Goal: Find specific page/section: Find specific page/section

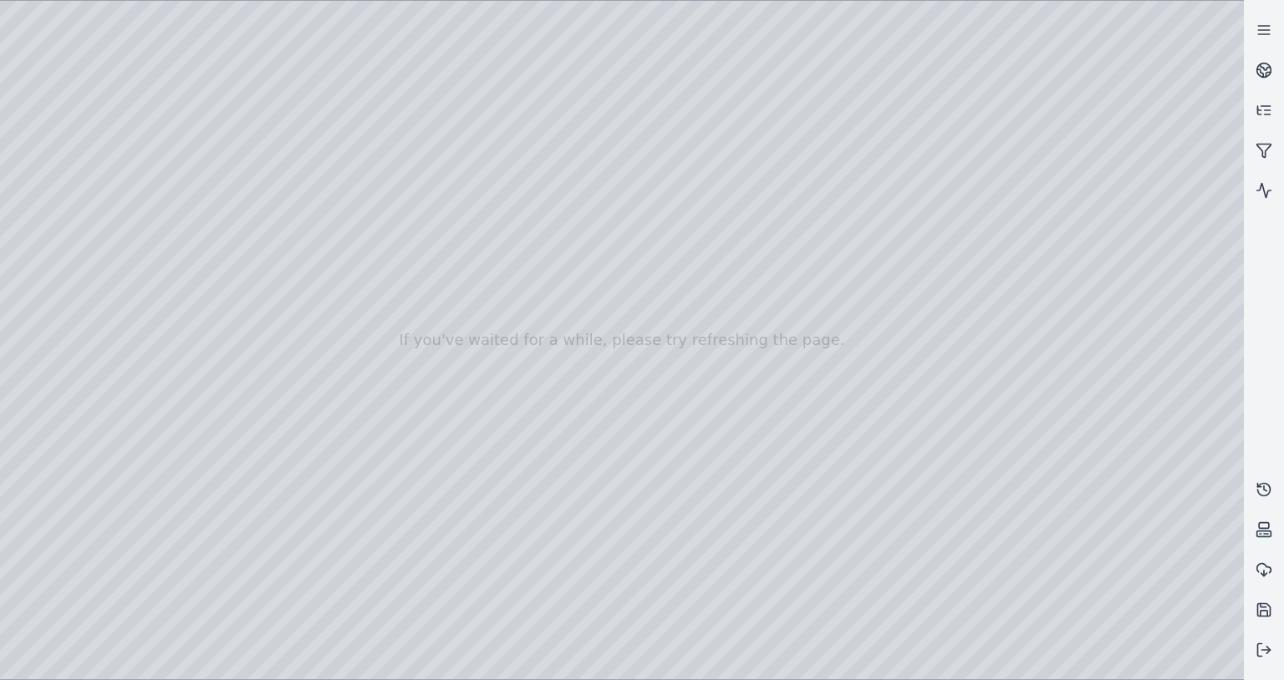
click at [743, 220] on div at bounding box center [621, 340] width 1243 height 679
click at [1271, 27] on icon at bounding box center [1263, 30] width 17 height 17
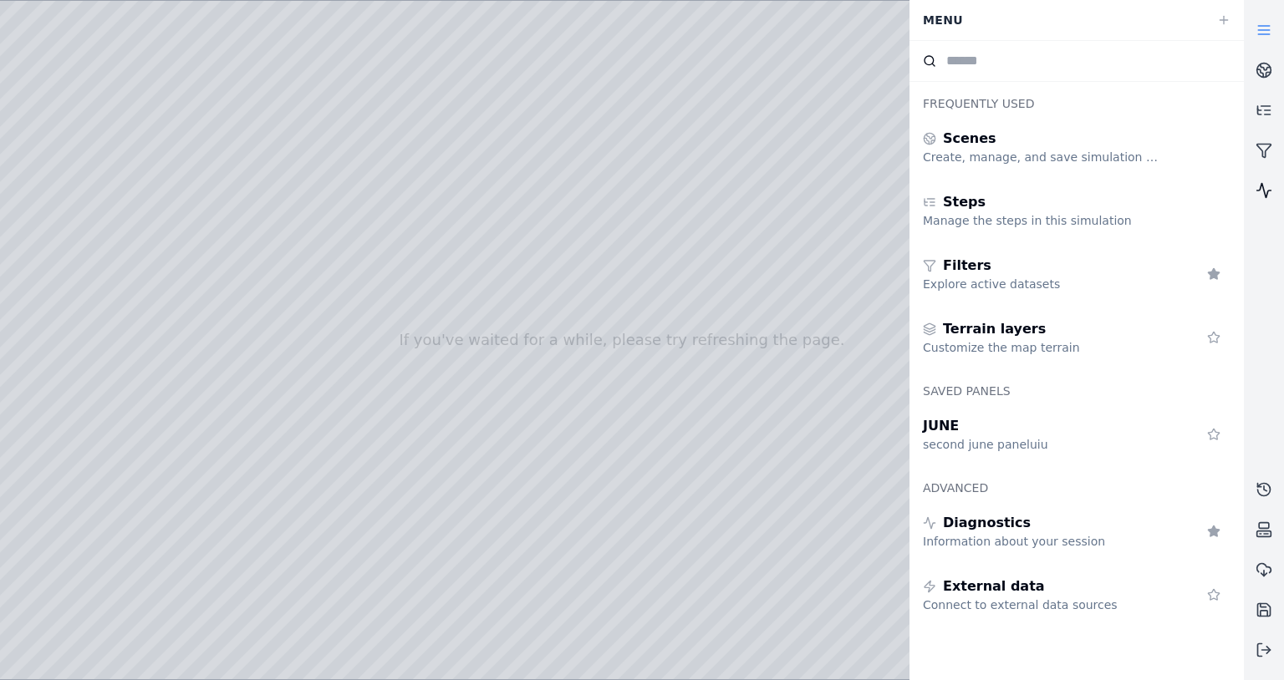
click at [1259, 189] on icon at bounding box center [1263, 190] width 17 height 17
